Goal: Task Accomplishment & Management: Manage account settings

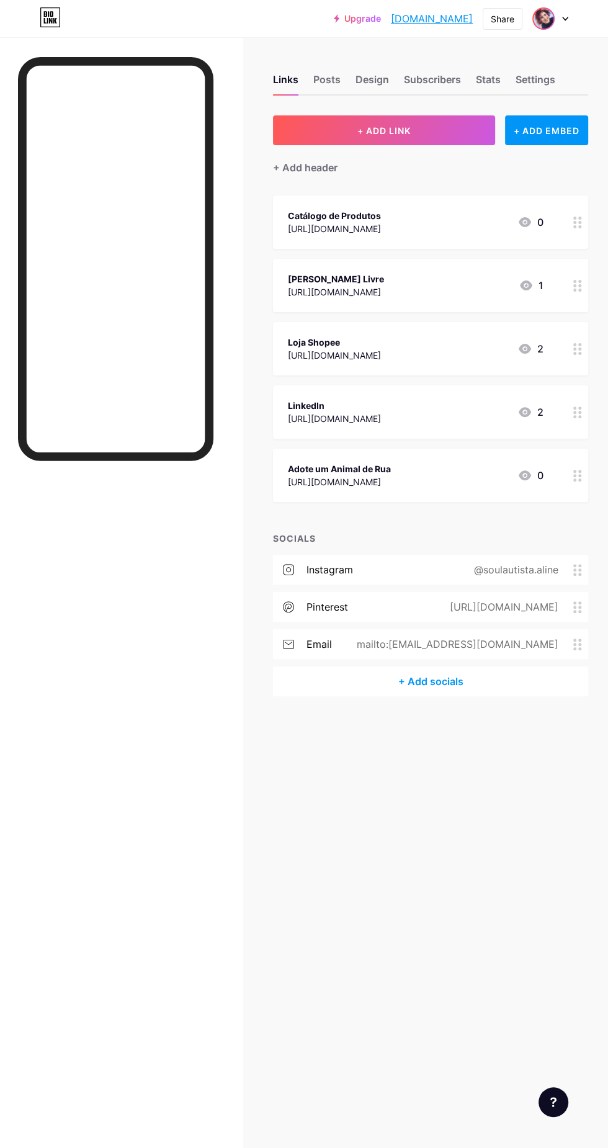
click at [547, 10] on img at bounding box center [544, 19] width 20 height 20
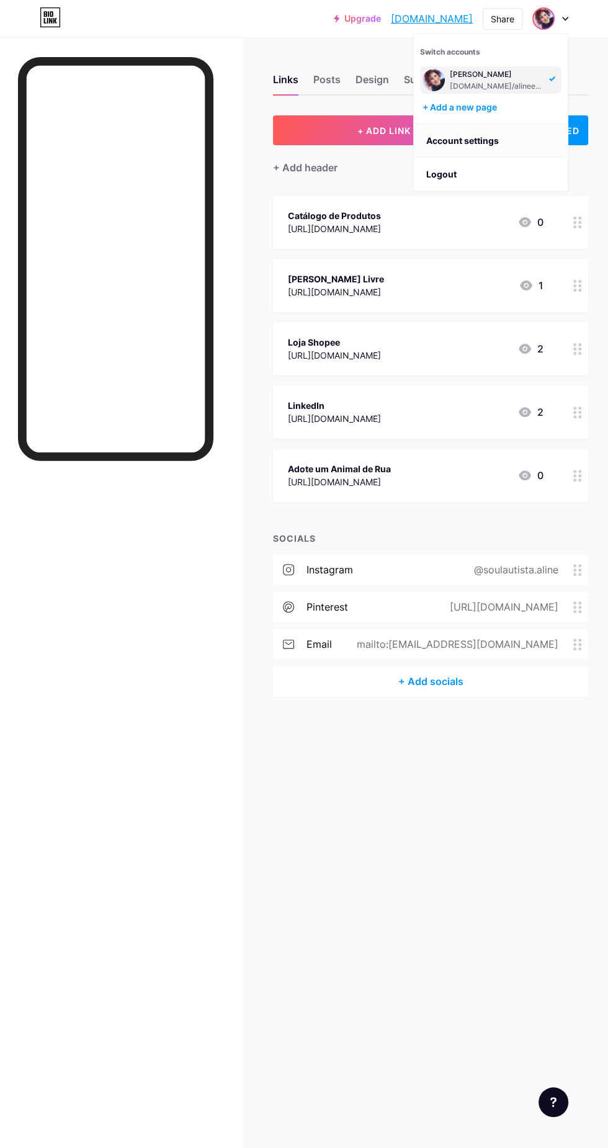
click at [508, 142] on link "Account settings" at bounding box center [491, 141] width 154 height 34
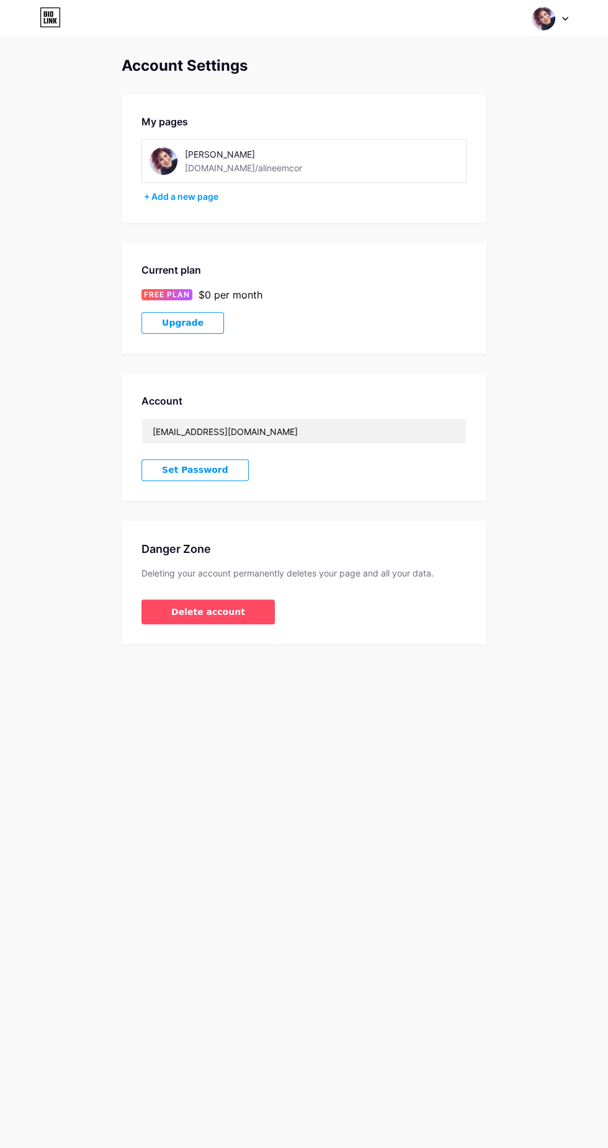
click at [161, 156] on img at bounding box center [164, 161] width 28 height 28
click at [217, 155] on div "[PERSON_NAME]" at bounding box center [270, 154] width 171 height 13
click at [163, 157] on img at bounding box center [164, 161] width 28 height 28
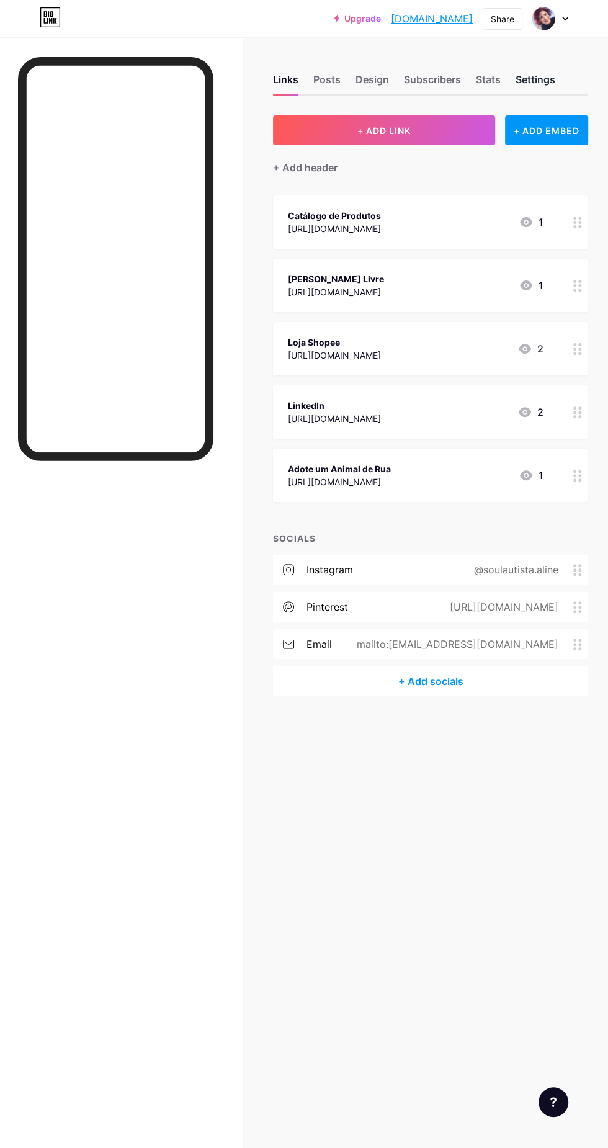
click at [538, 82] on div "Settings" at bounding box center [536, 83] width 40 height 22
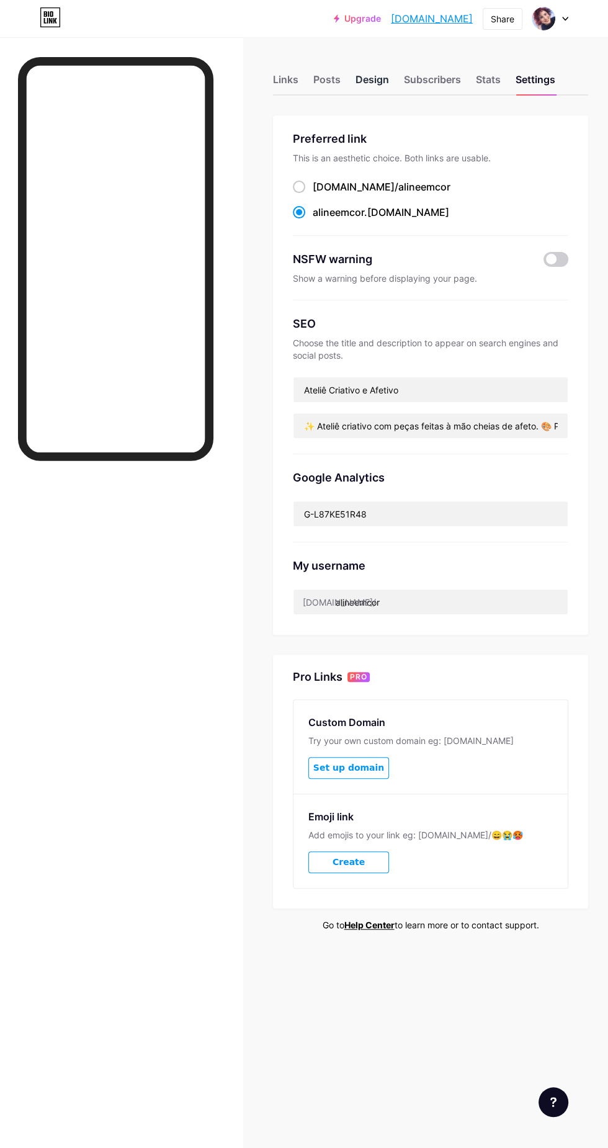
click at [370, 92] on div "Design" at bounding box center [373, 83] width 34 height 22
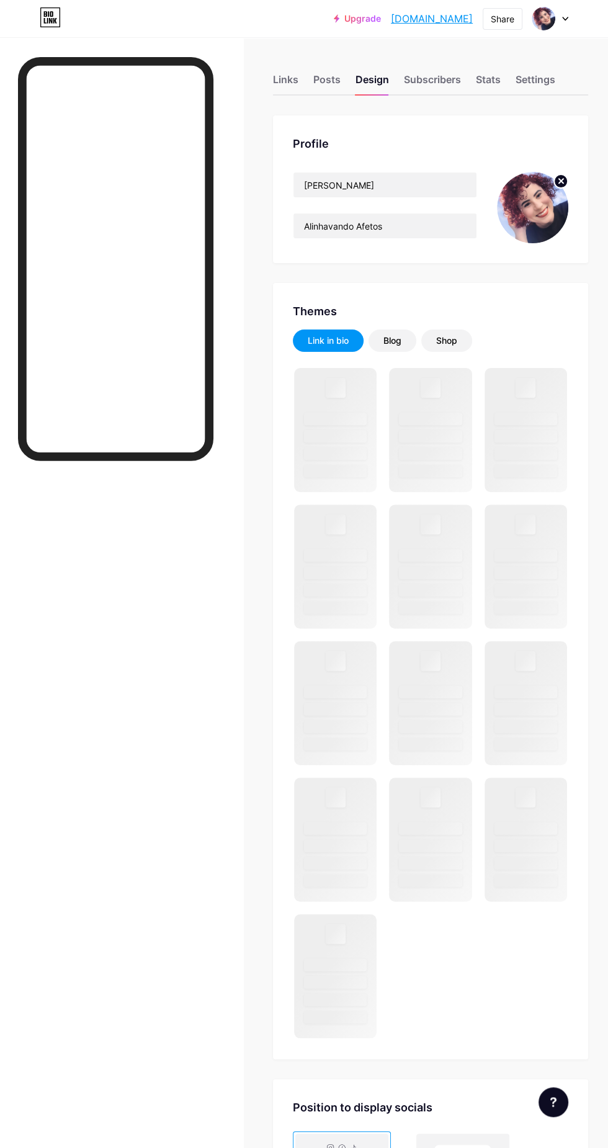
click at [556, 181] on circle at bounding box center [561, 181] width 14 height 14
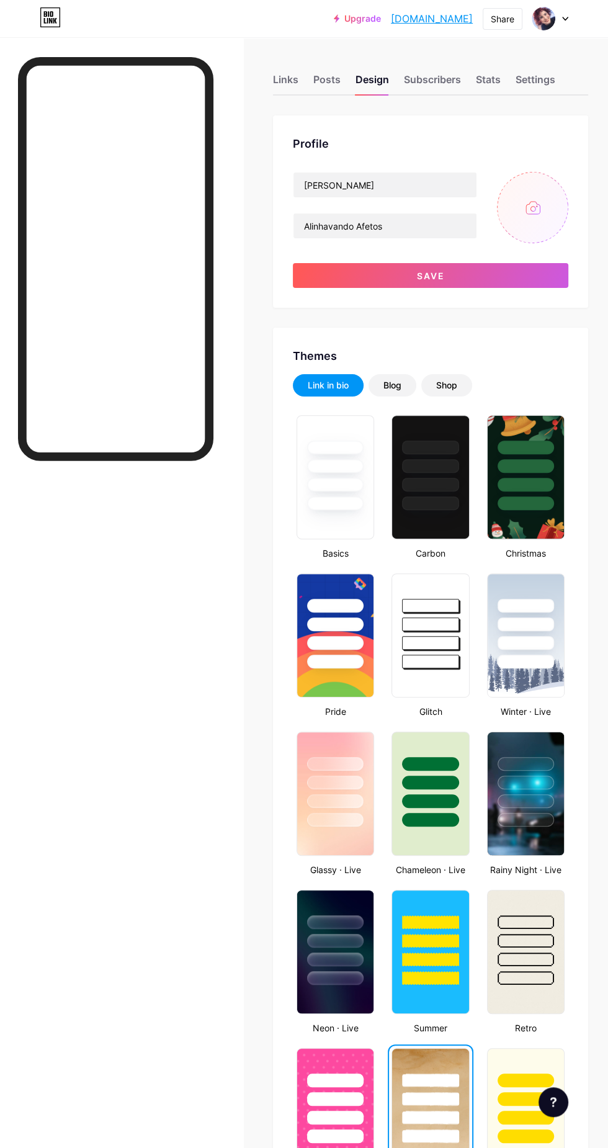
click at [544, 211] on input "file" at bounding box center [532, 207] width 71 height 71
type input "C:\fakepath\20250913_102454.jpg"
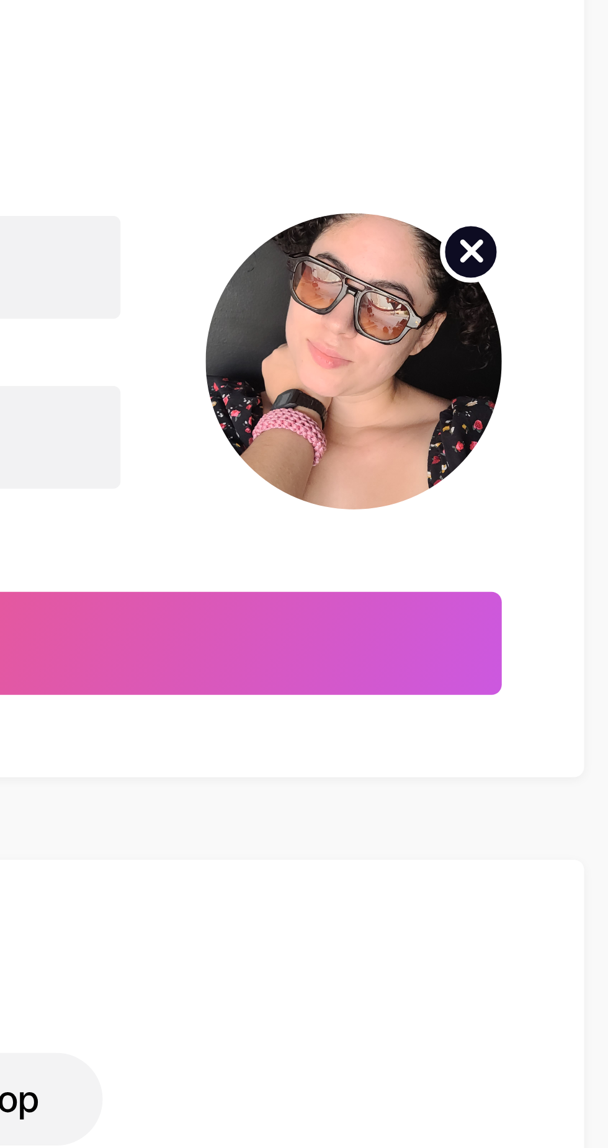
click at [561, 181] on icon at bounding box center [561, 181] width 4 height 4
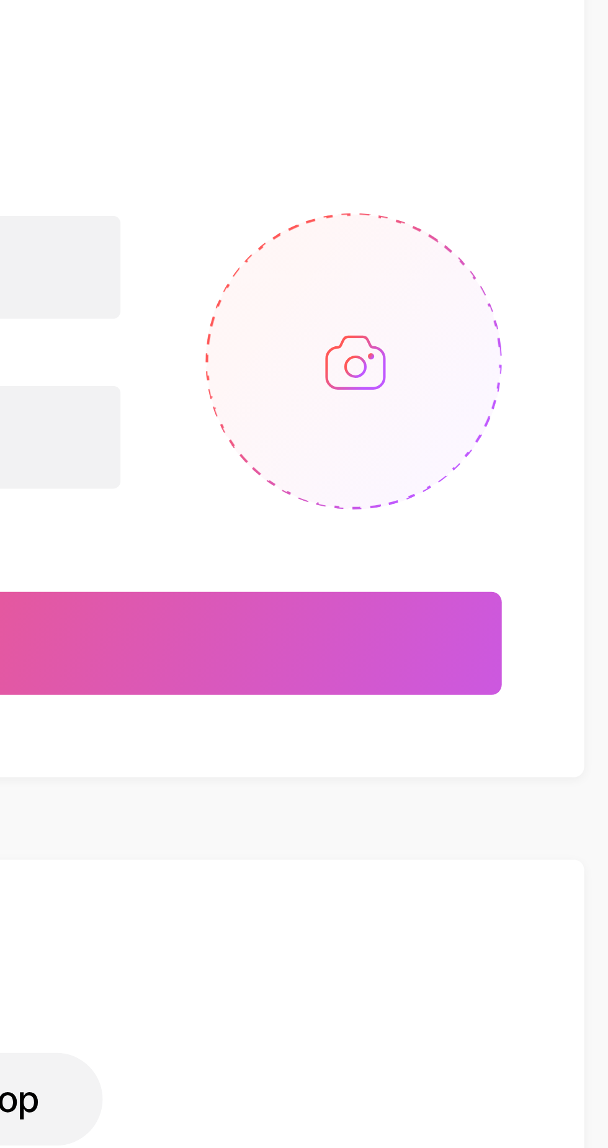
click at [542, 207] on input "file" at bounding box center [532, 207] width 71 height 71
type input "C:\fakepath\[DATE] 21_33_00.551-0300.jpg"
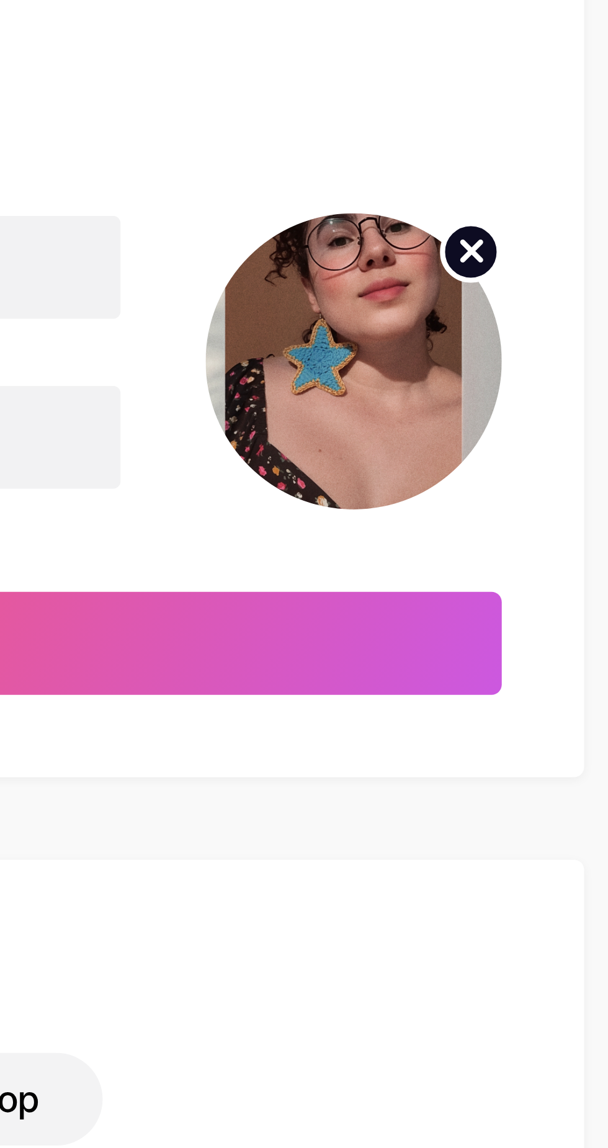
click at [561, 180] on icon at bounding box center [561, 181] width 4 height 4
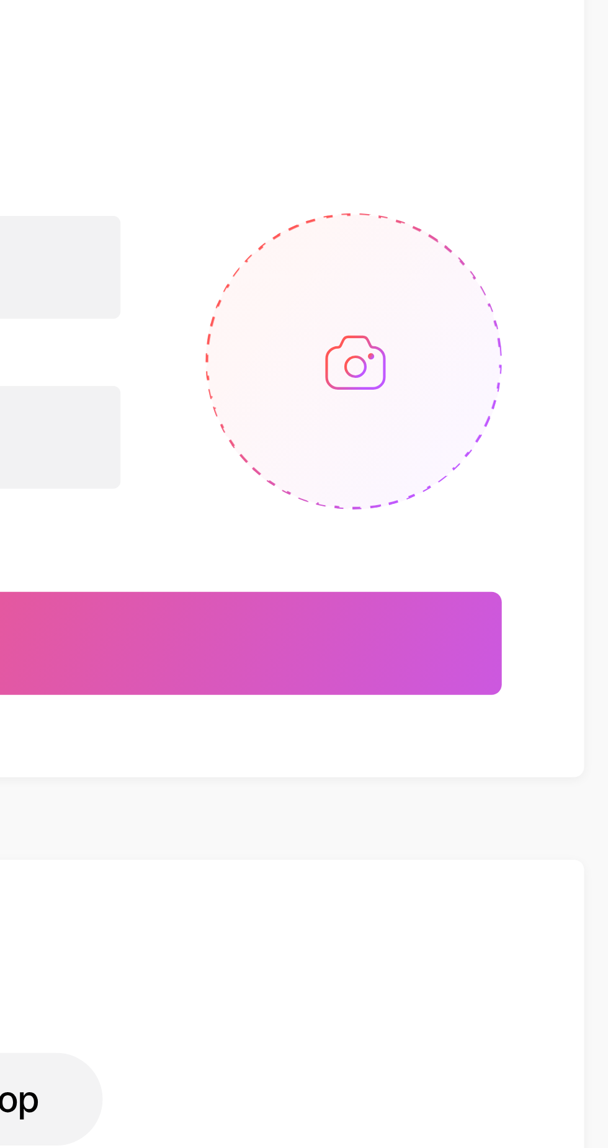
click at [539, 205] on input "file" at bounding box center [532, 207] width 71 height 71
type input "C:\fakepath\20250913_171752.jpg"
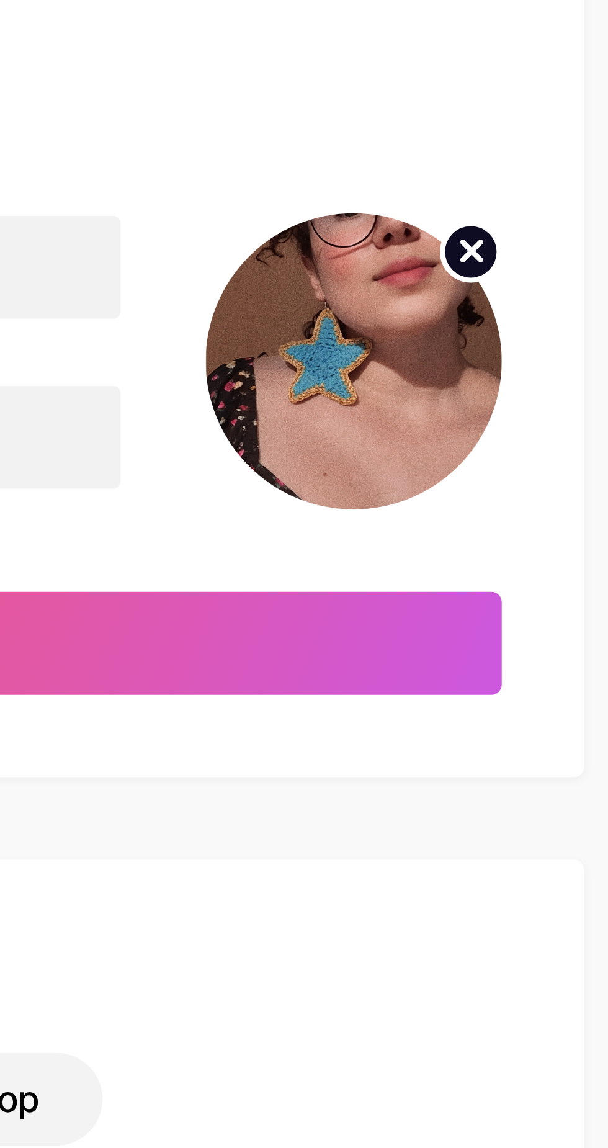
click at [560, 182] on icon at bounding box center [561, 181] width 4 height 4
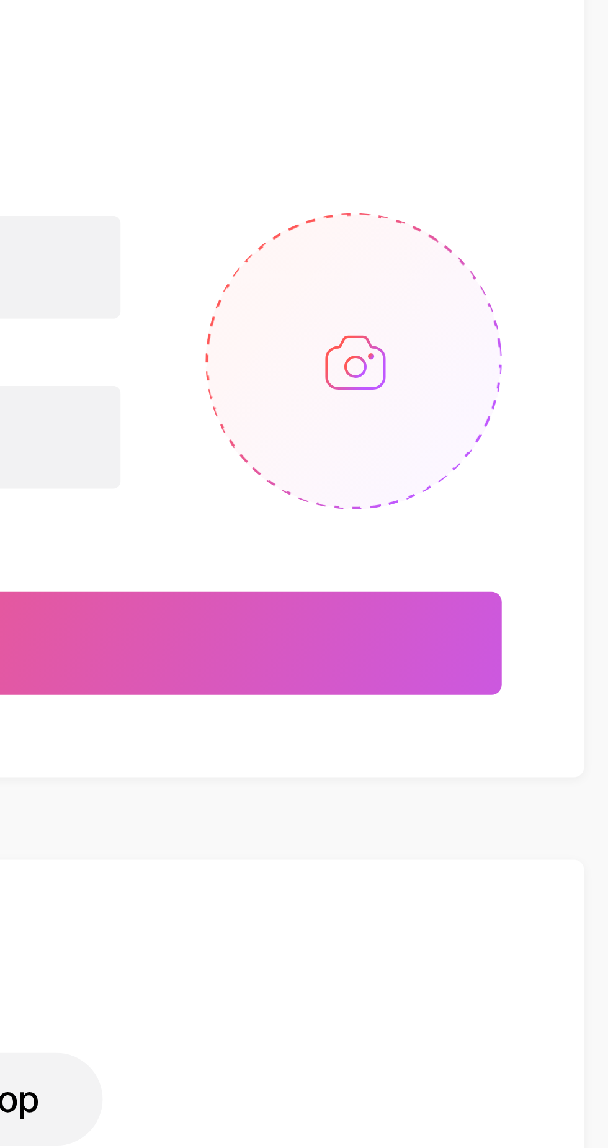
click at [538, 200] on input "file" at bounding box center [532, 207] width 71 height 71
type input "C:\fakepath\20250913_184931.jpg"
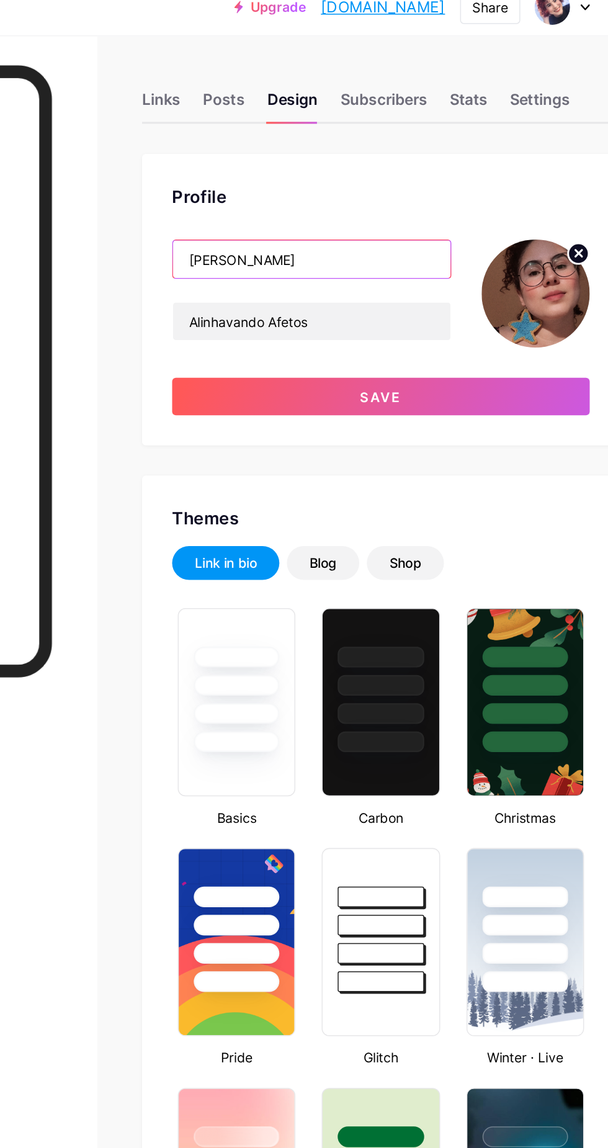
click at [438, 179] on input "[PERSON_NAME]" at bounding box center [385, 185] width 183 height 25
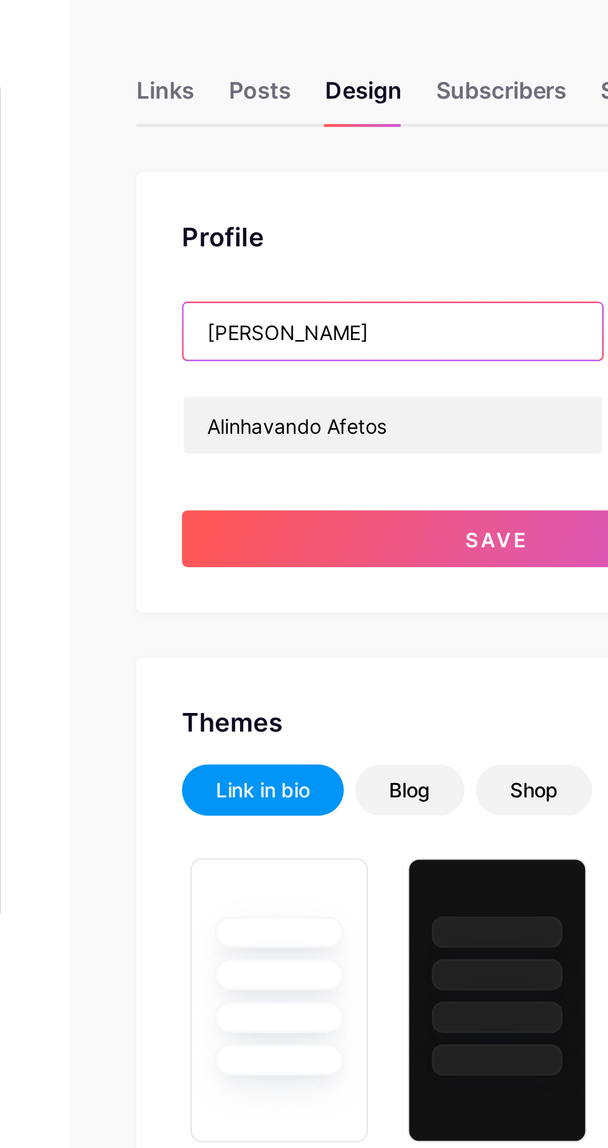
type input "Al"
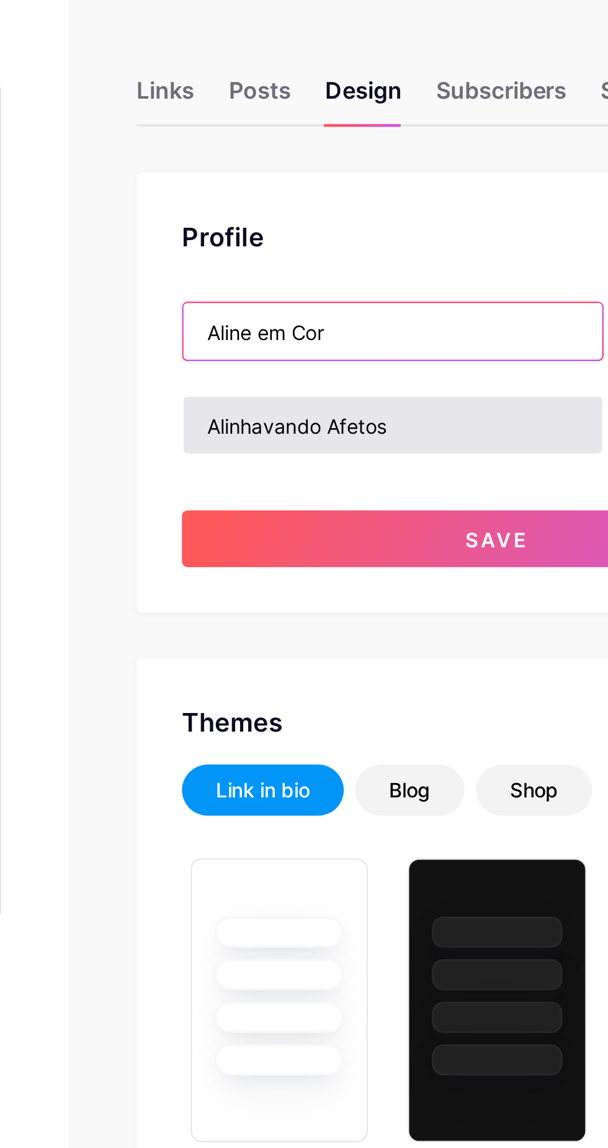
type input "Aline em Cor"
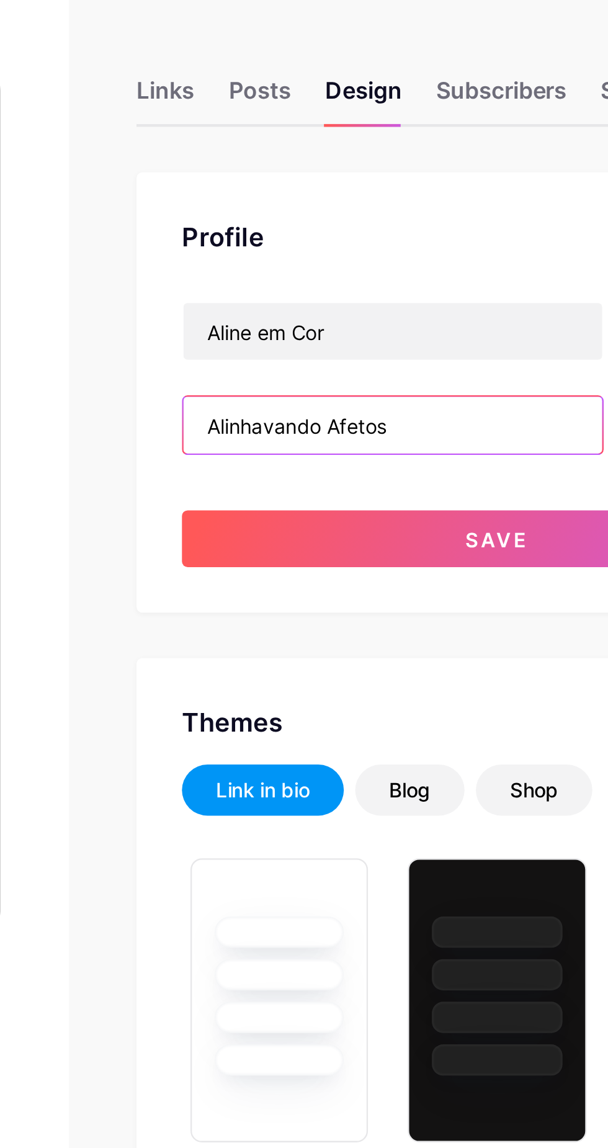
click at [425, 222] on input "Alinhavando Afetos" at bounding box center [385, 226] width 183 height 25
type input "Alinhava"
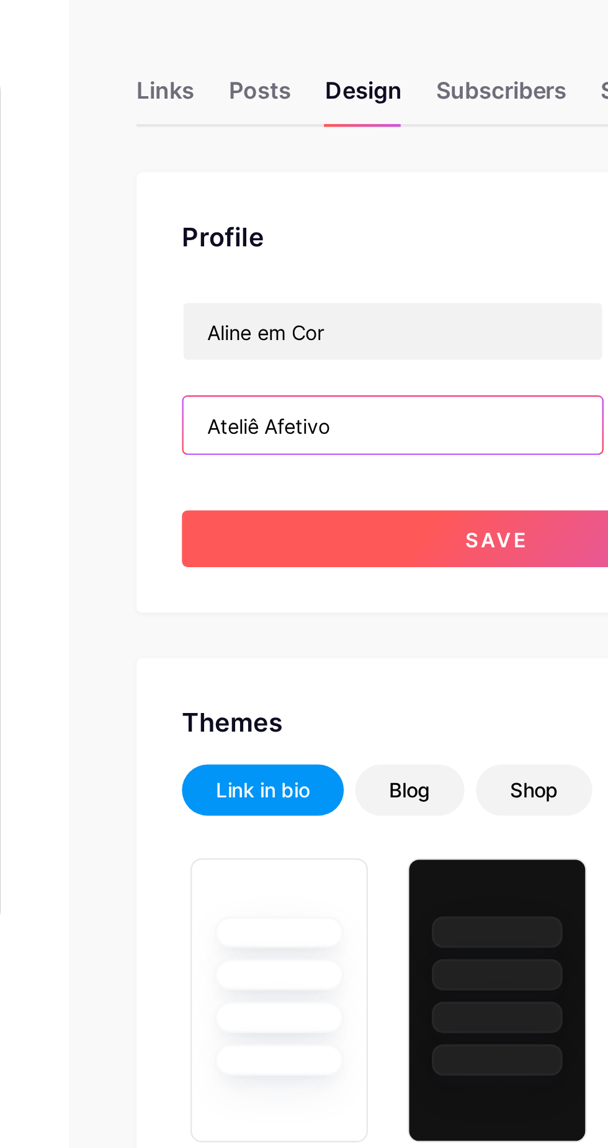
type input "Ateliê Afetivo"
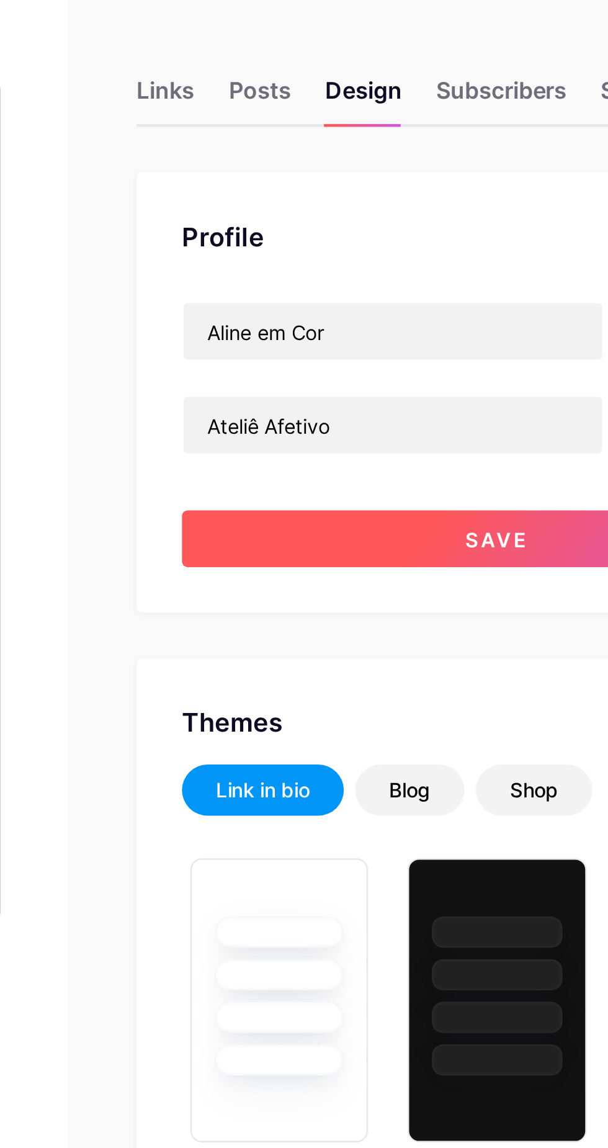
click at [449, 277] on button "Save" at bounding box center [431, 275] width 276 height 25
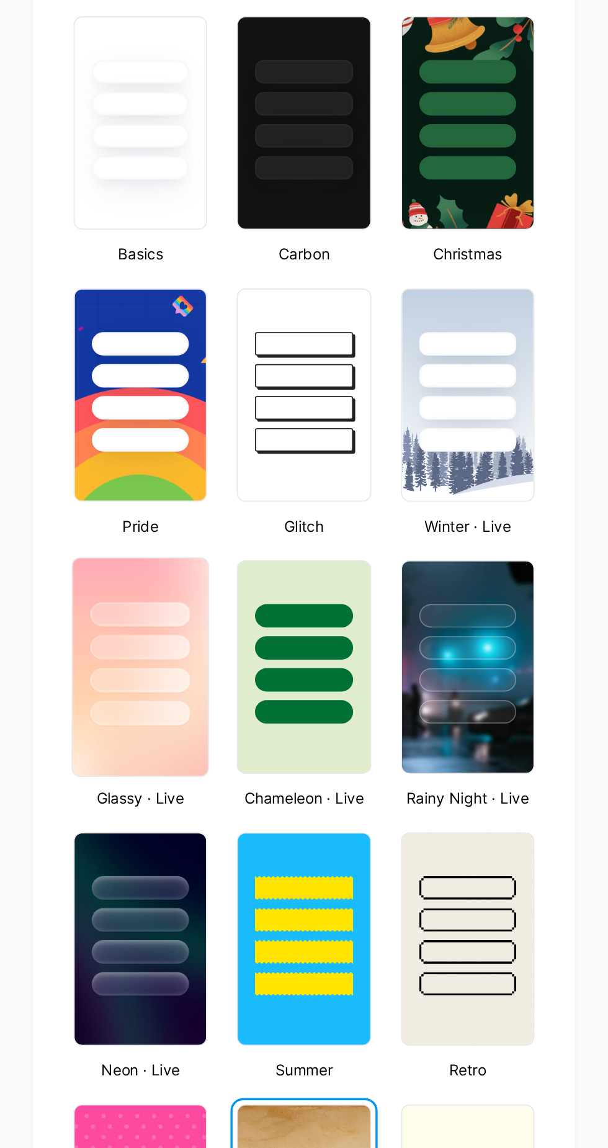
click at [358, 775] on div at bounding box center [336, 776] width 58 height 14
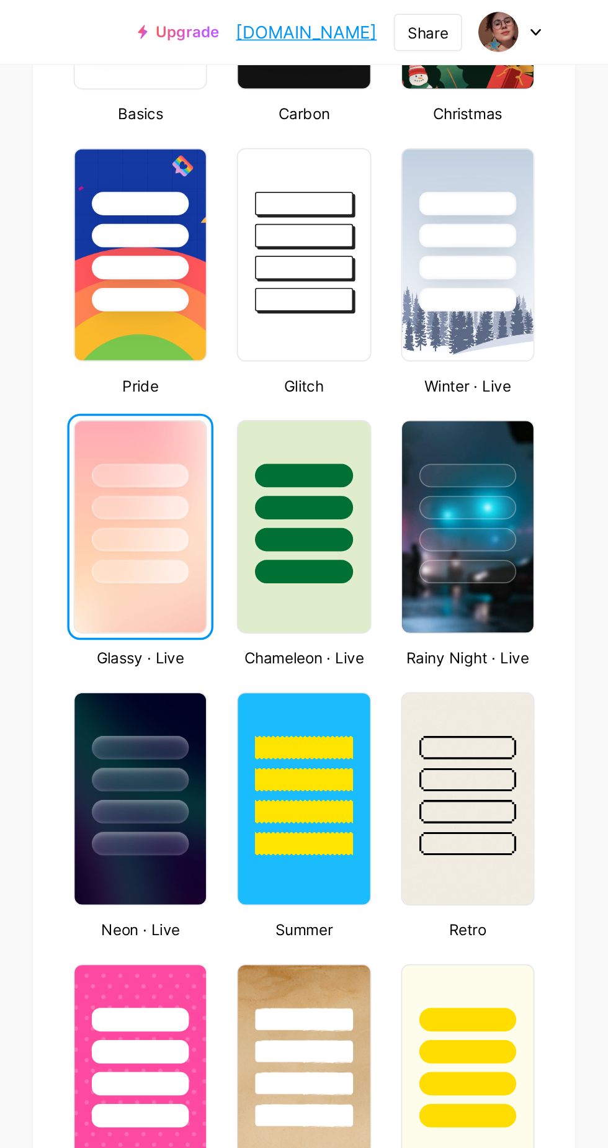
scroll to position [442, 0]
